Goal: Information Seeking & Learning: Learn about a topic

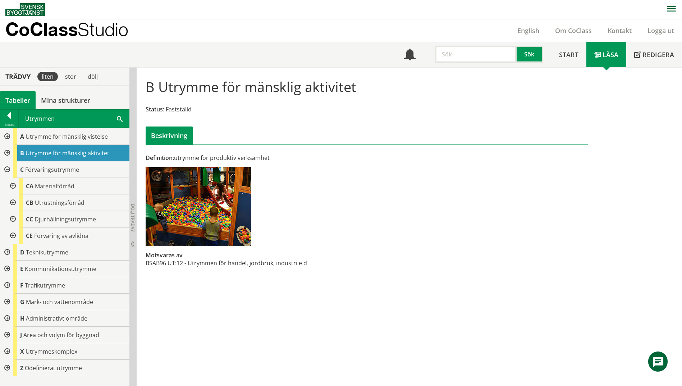
scroll to position [0, 0]
click at [121, 119] on span at bounding box center [120, 118] width 6 height 8
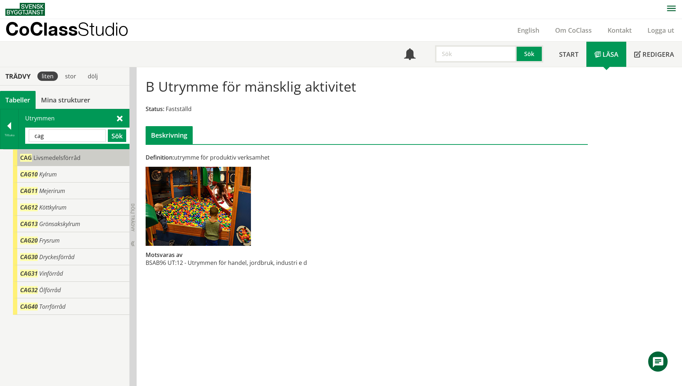
click at [65, 155] on span "Livsmedelsförråd" at bounding box center [56, 158] width 47 height 8
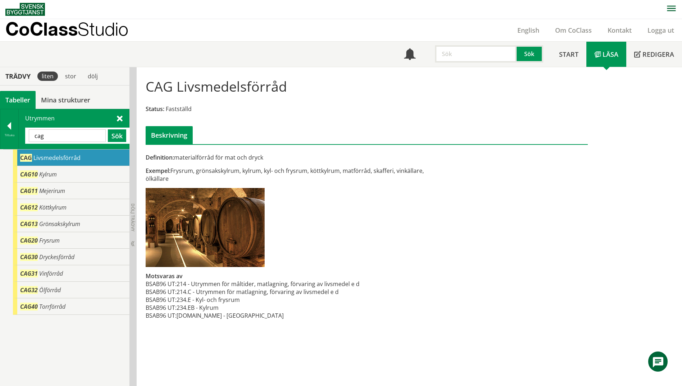
drag, startPoint x: 62, startPoint y: 137, endPoint x: 29, endPoint y: 134, distance: 33.5
click at [29, 134] on input "cag" at bounding box center [67, 135] width 77 height 13
type input "grupp"
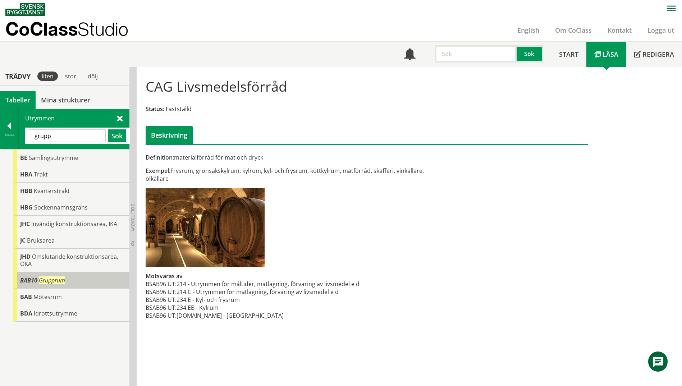
click at [40, 281] on span "Grupprum" at bounding box center [52, 280] width 26 height 8
click at [37, 279] on span "BAB10" at bounding box center [28, 280] width 17 height 8
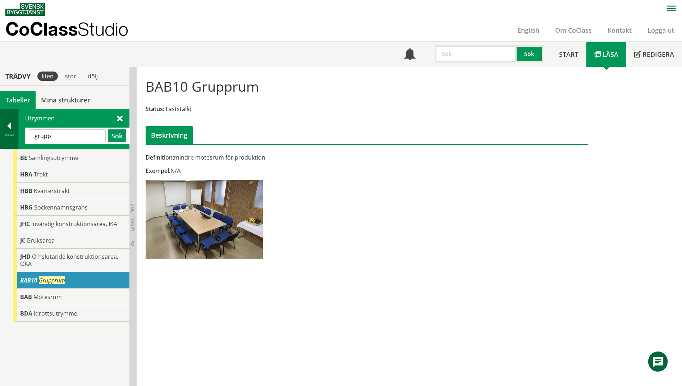
click at [3, 140] on div "Tillbaka" at bounding box center [9, 129] width 18 height 40
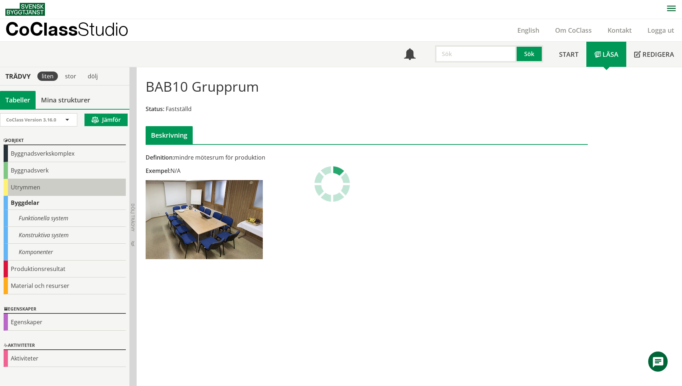
click at [19, 191] on div "Utrymmen" at bounding box center [65, 187] width 122 height 17
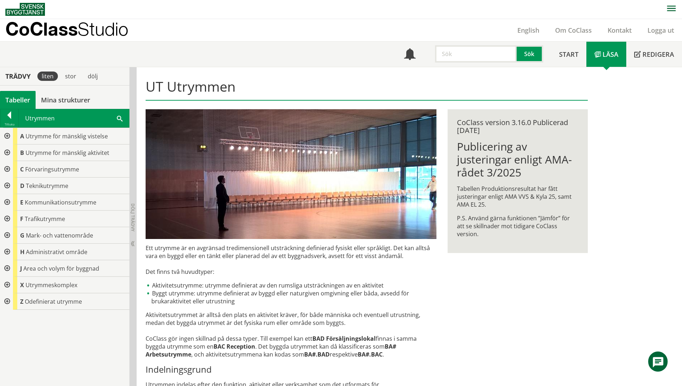
click at [6, 156] on div at bounding box center [6, 152] width 13 height 17
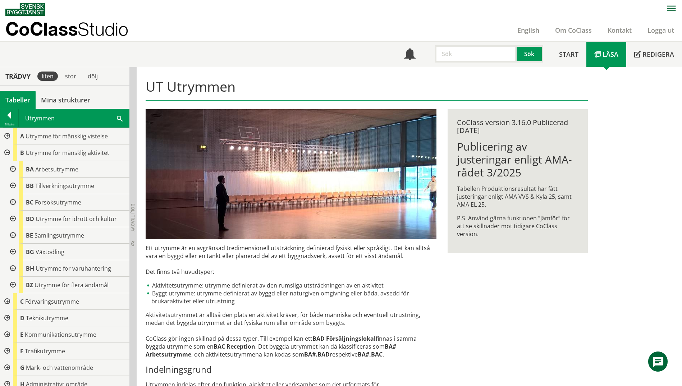
click at [9, 171] on div at bounding box center [12, 169] width 13 height 17
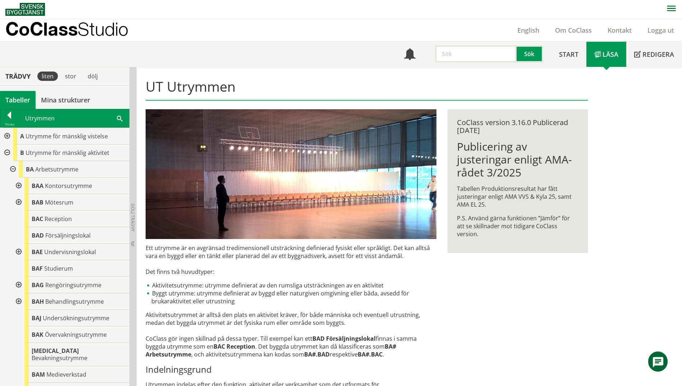
click at [17, 186] on div at bounding box center [18, 186] width 13 height 17
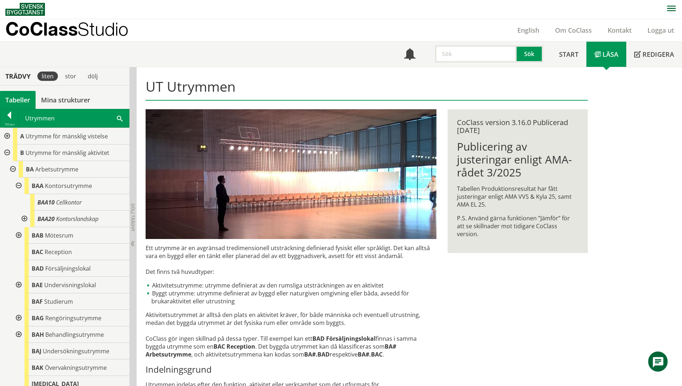
click at [17, 186] on div at bounding box center [18, 186] width 13 height 17
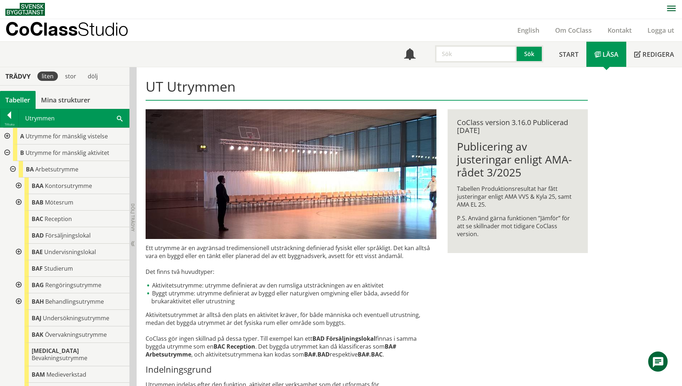
click at [17, 202] on div at bounding box center [18, 202] width 13 height 17
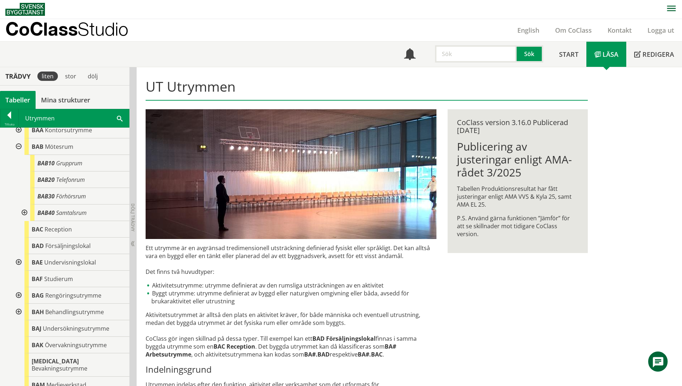
scroll to position [108, 0]
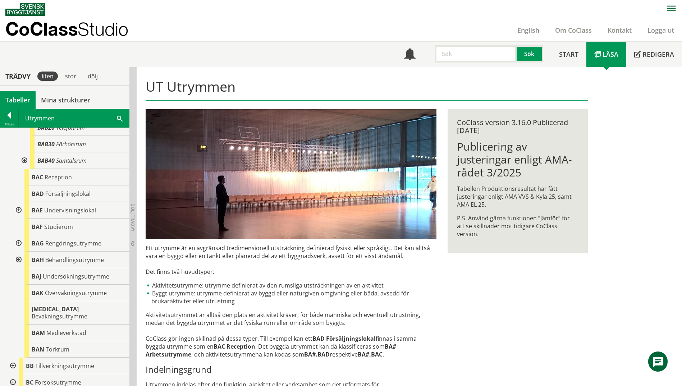
click at [23, 161] on div at bounding box center [23, 160] width 13 height 17
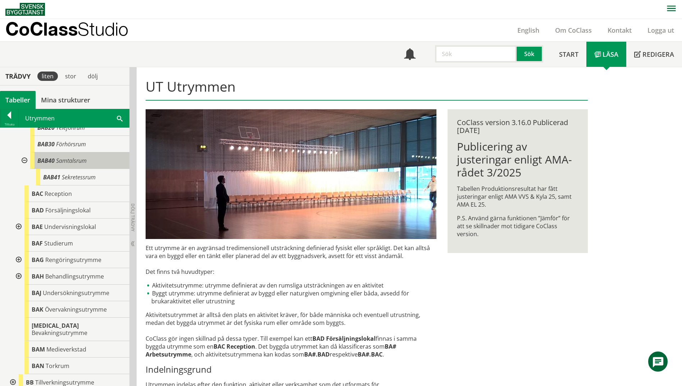
click at [73, 164] on span "Samtalsrum" at bounding box center [71, 161] width 31 height 8
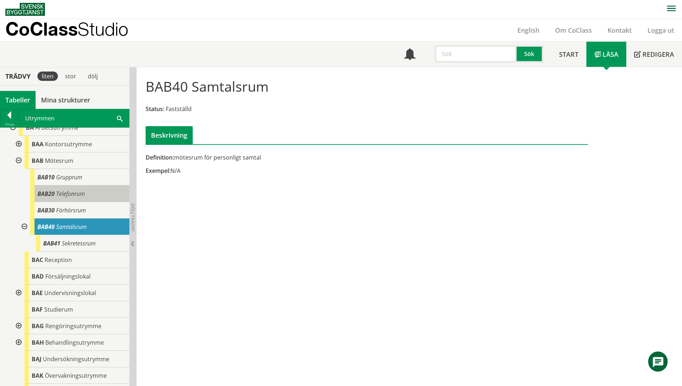
scroll to position [36, 0]
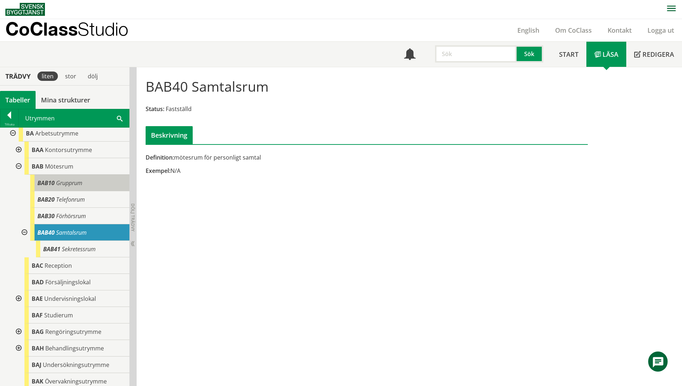
click at [43, 185] on span "BAB10" at bounding box center [45, 183] width 17 height 8
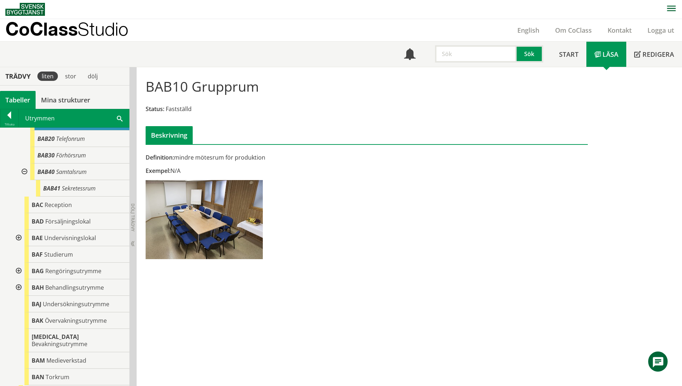
scroll to position [108, 0]
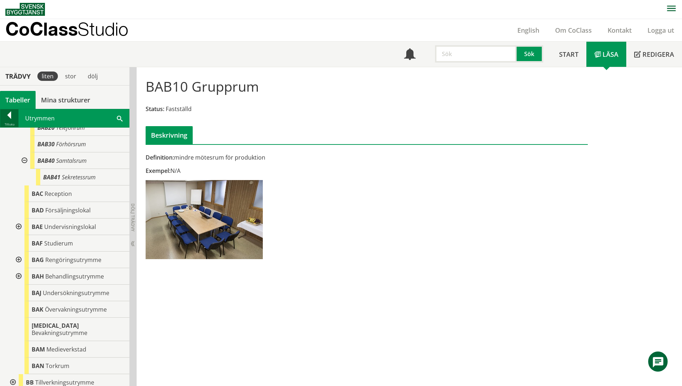
click at [4, 114] on div at bounding box center [9, 116] width 18 height 10
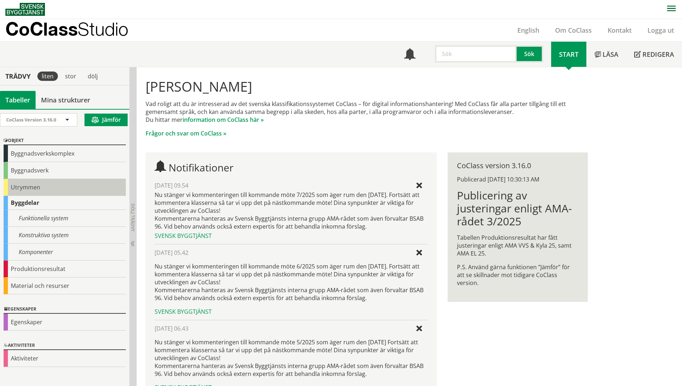
click at [20, 188] on div "Utrymmen" at bounding box center [65, 187] width 122 height 17
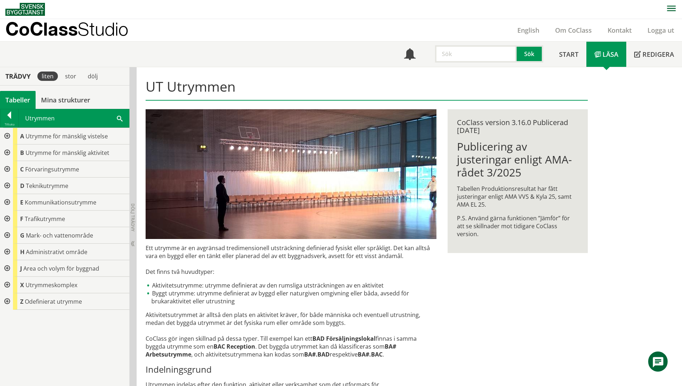
click at [8, 152] on div at bounding box center [6, 152] width 13 height 17
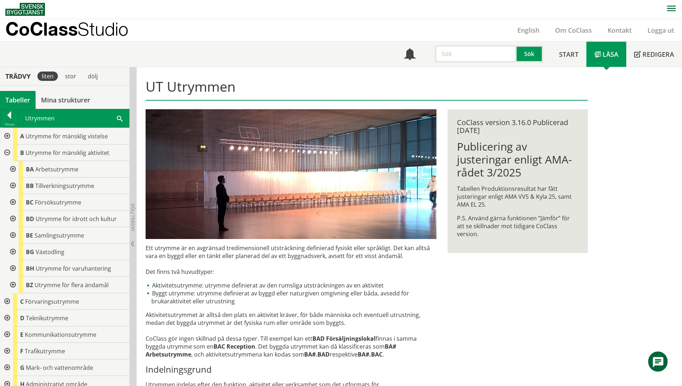
click at [12, 168] on div at bounding box center [12, 169] width 13 height 17
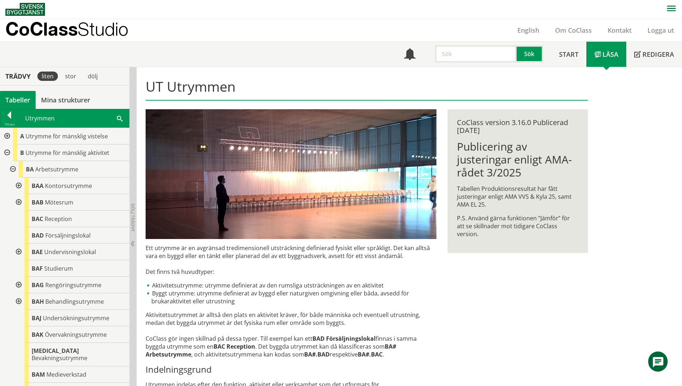
click at [20, 252] on div at bounding box center [18, 252] width 13 height 17
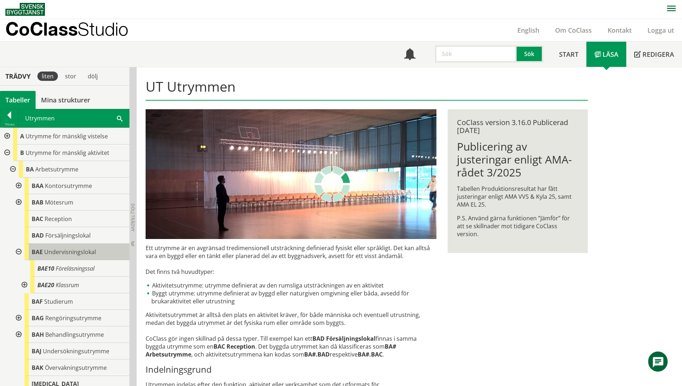
click at [67, 253] on span "Undervisningslokal" at bounding box center [70, 252] width 52 height 8
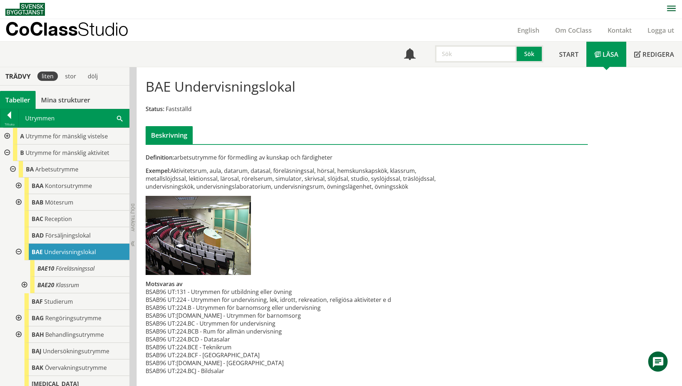
click at [117, 118] on span at bounding box center [120, 118] width 6 height 8
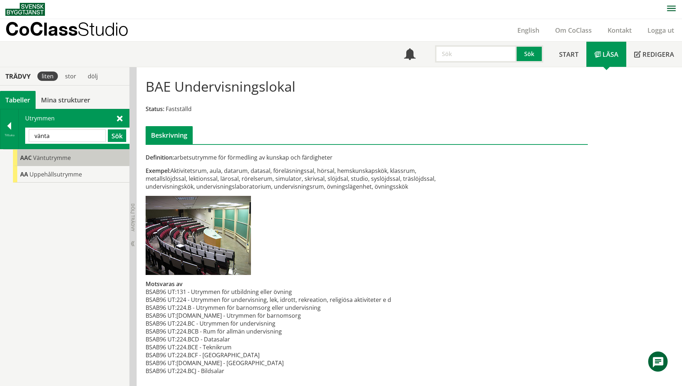
click at [70, 159] on div "AAC Väntutrymme" at bounding box center [71, 158] width 116 height 17
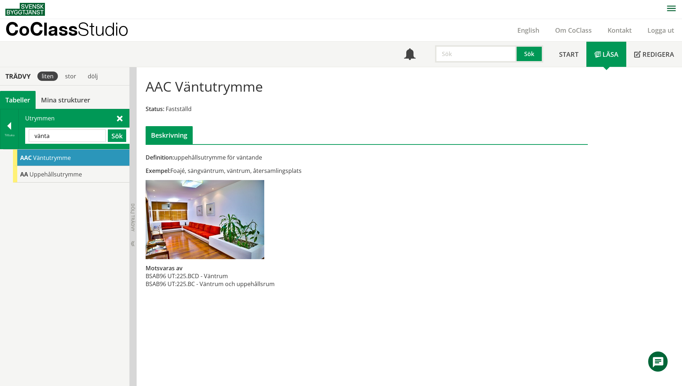
drag, startPoint x: 55, startPoint y: 136, endPoint x: 19, endPoint y: 136, distance: 36.3
click at [19, 136] on div "Utrymmen vänta Sök" at bounding box center [74, 129] width 110 height 40
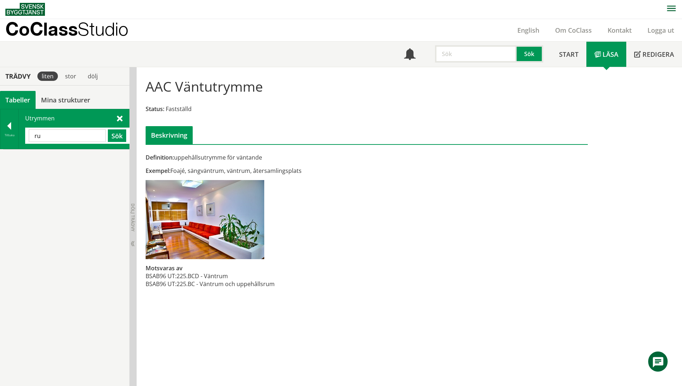
type input "r"
type input "teknik utrymme"
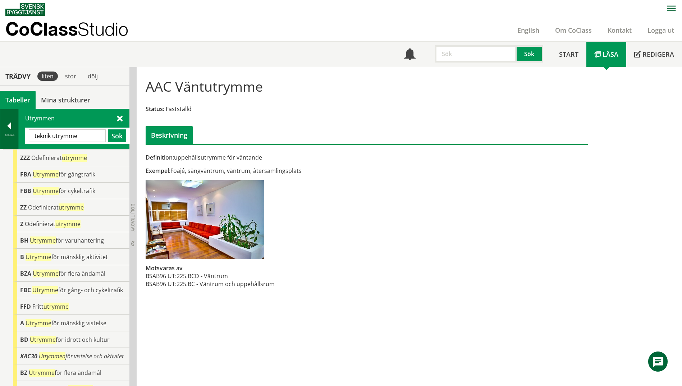
click at [5, 128] on div at bounding box center [9, 127] width 18 height 10
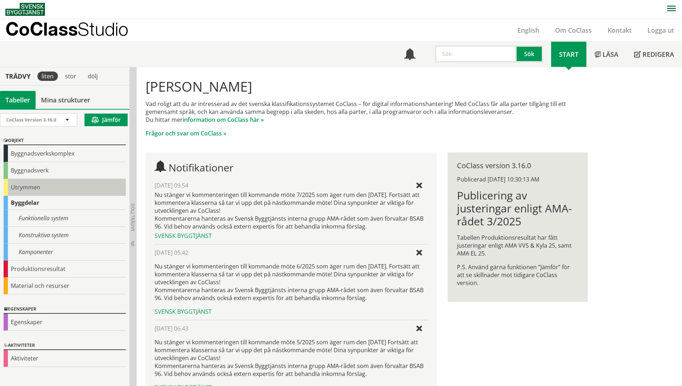
click at [15, 195] on div "Utrymmen" at bounding box center [65, 187] width 122 height 17
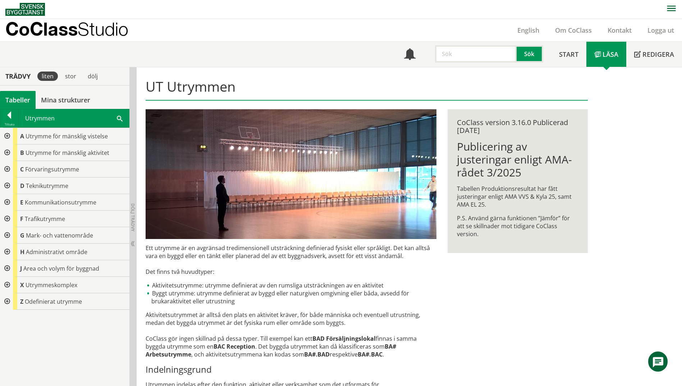
click at [5, 184] on div at bounding box center [6, 186] width 13 height 17
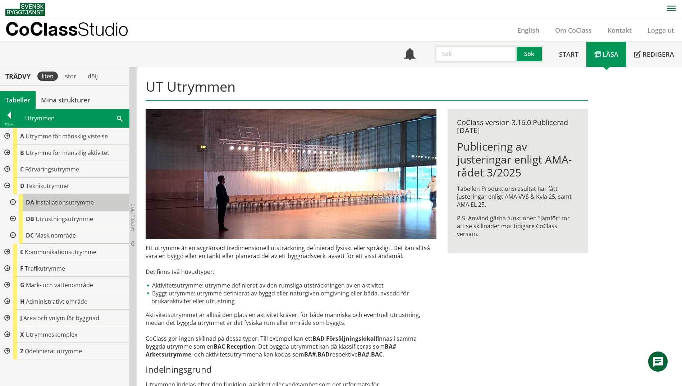
click at [64, 203] on span "Installationsutrymme" at bounding box center [65, 202] width 58 height 8
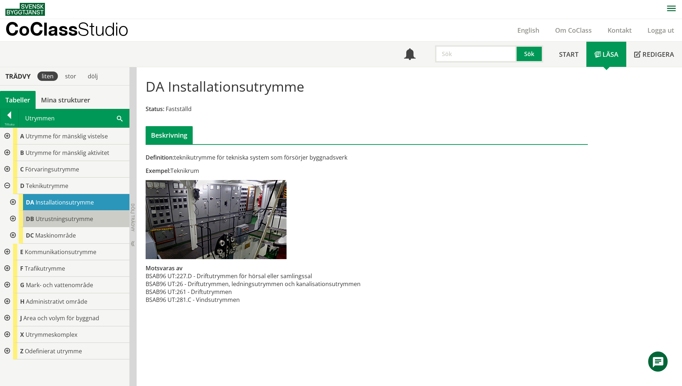
click at [72, 220] on span "Utrustningsutrymme" at bounding box center [65, 219] width 58 height 8
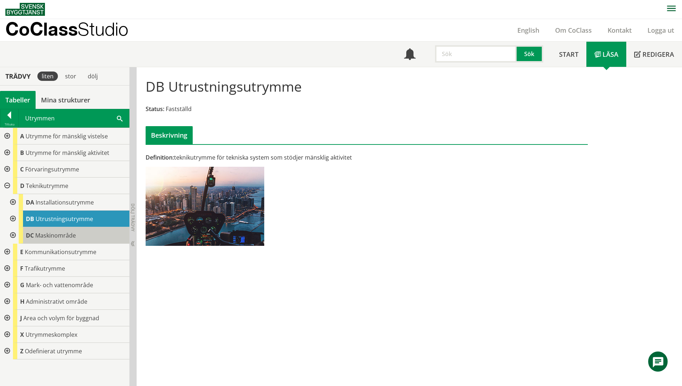
click at [75, 235] on span "Maskinområde" at bounding box center [55, 235] width 41 height 8
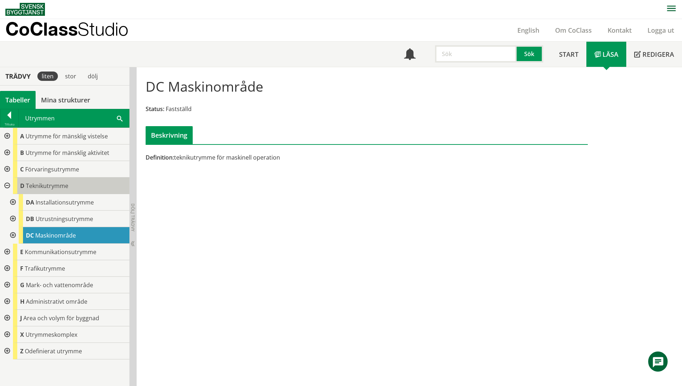
click at [52, 187] on span "Teknikutrymme" at bounding box center [47, 186] width 42 height 8
